Goal: Task Accomplishment & Management: Manage account settings

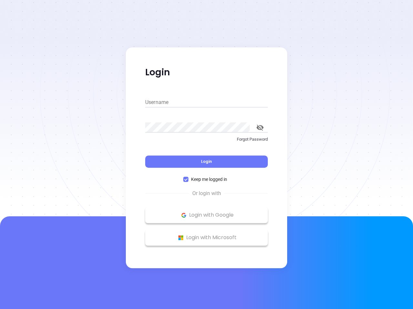
click at [206, 155] on div "Login" at bounding box center [206, 158] width 122 height 20
click at [206, 102] on input "Username" at bounding box center [206, 102] width 122 height 10
click at [260, 128] on icon "toggle password visibility" at bounding box center [259, 128] width 7 height 6
click at [206, 162] on span "Login" at bounding box center [206, 161] width 11 height 5
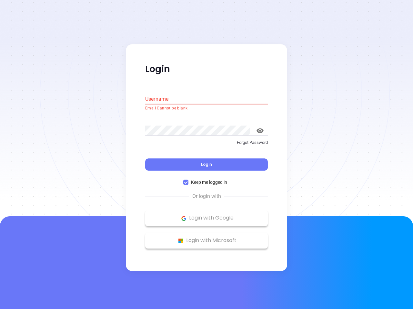
click at [206, 180] on span "Keep me logged in" at bounding box center [208, 182] width 41 height 7
click at [188, 180] on input "Keep me logged in" at bounding box center [185, 182] width 5 height 5
checkbox input "false"
click at [206, 215] on p "Login with Google" at bounding box center [206, 219] width 116 height 10
click at [206, 238] on p "Login with Microsoft" at bounding box center [206, 241] width 116 height 10
